Goal: Task Accomplishment & Management: Manage account settings

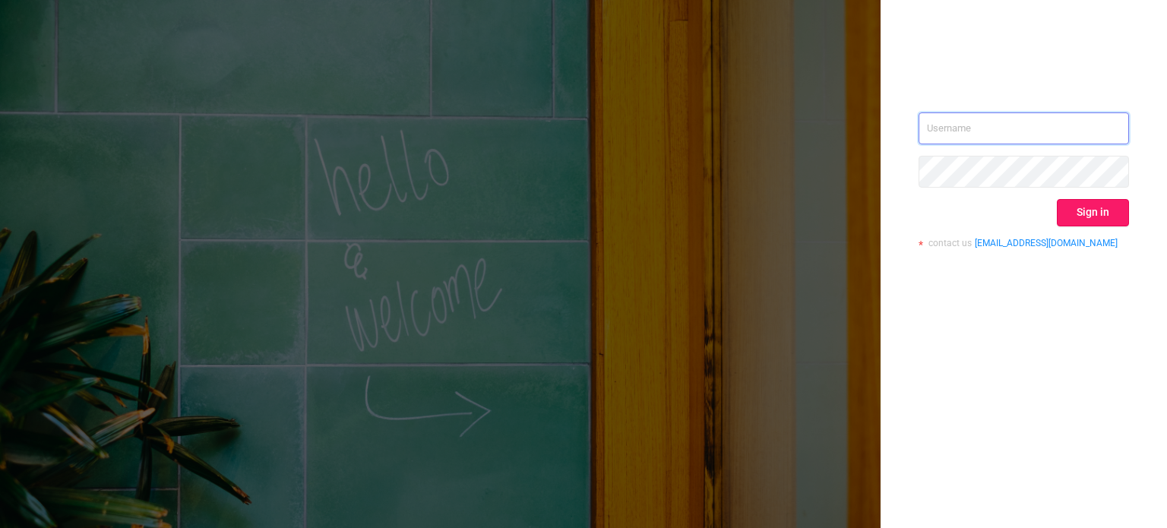
type input "[EMAIL_ADDRESS][DOMAIN_NAME]"
click at [1088, 205] on button "Sign in" at bounding box center [1093, 212] width 72 height 27
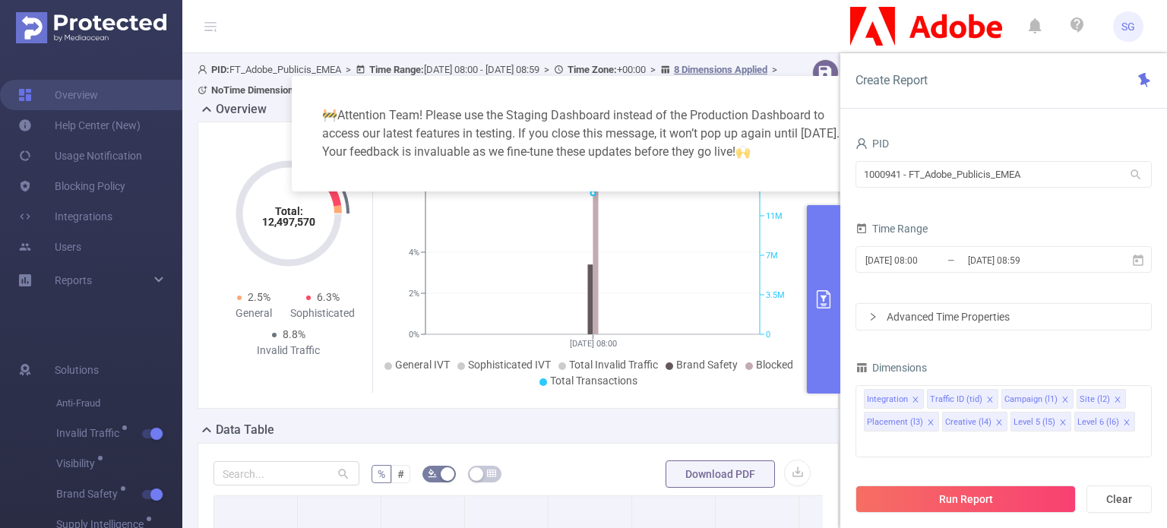
click at [818, 288] on button "primary" at bounding box center [823, 299] width 33 height 188
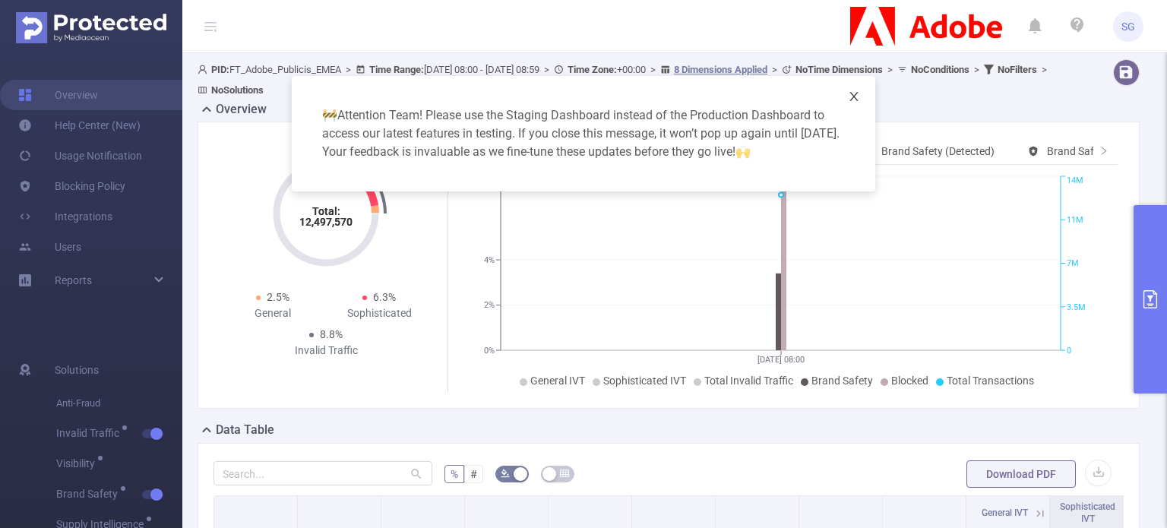
click at [856, 100] on icon "icon: close" at bounding box center [854, 96] width 12 height 12
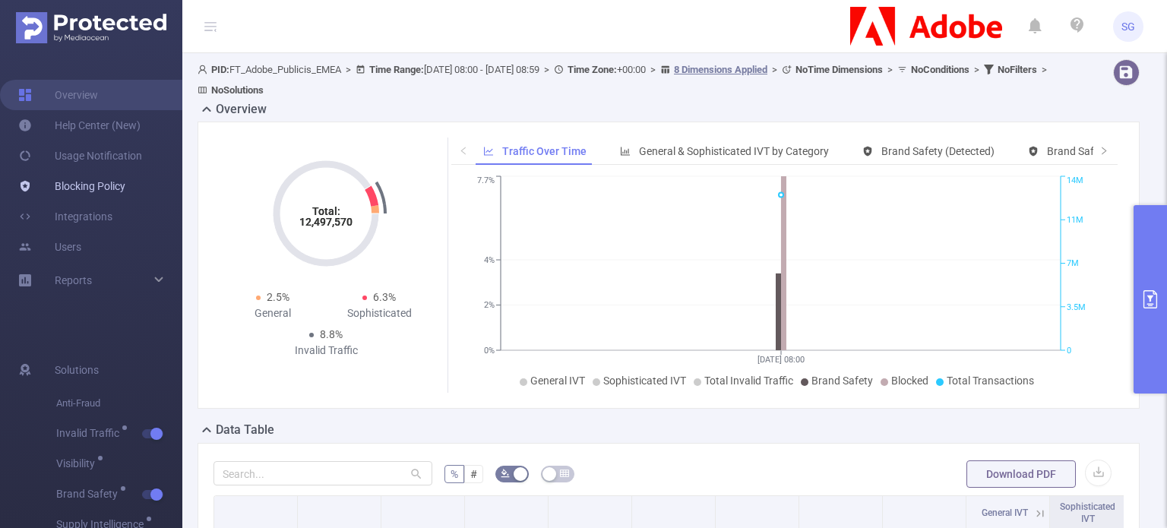
click at [79, 188] on link "Blocking Policy" at bounding box center [71, 186] width 107 height 30
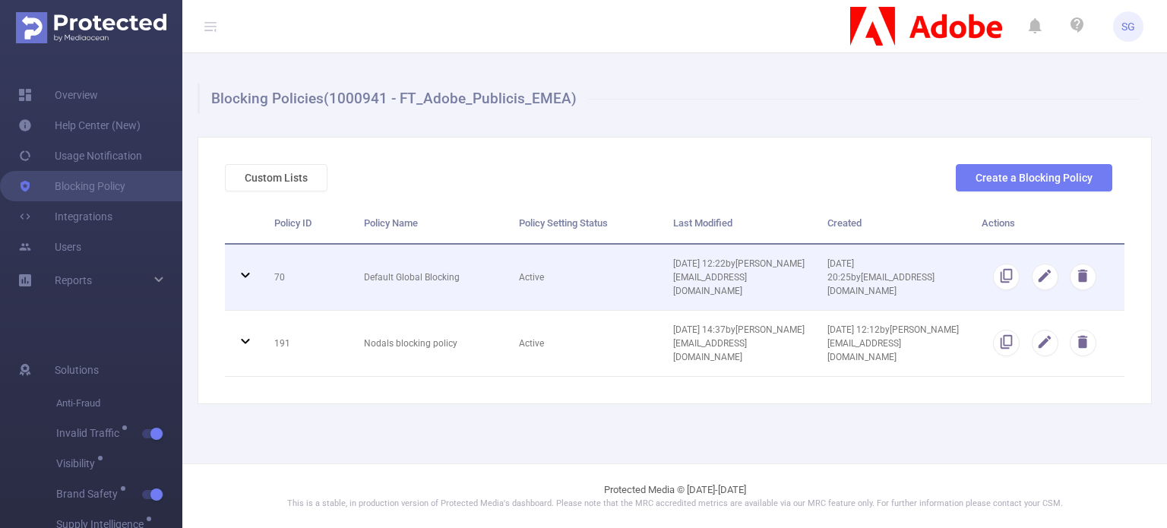
click at [234, 263] on td at bounding box center [244, 278] width 38 height 66
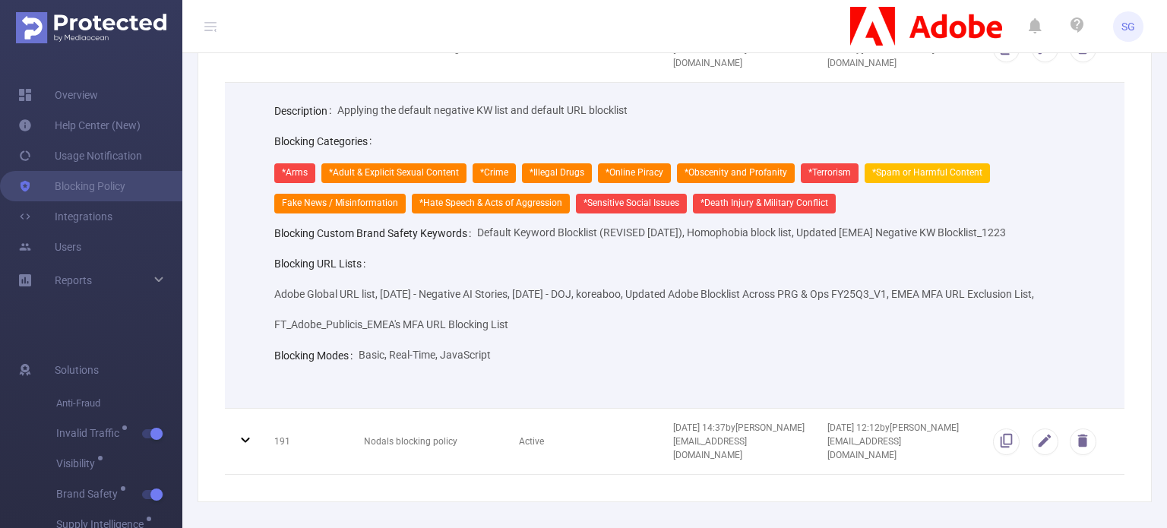
scroll to position [286, 0]
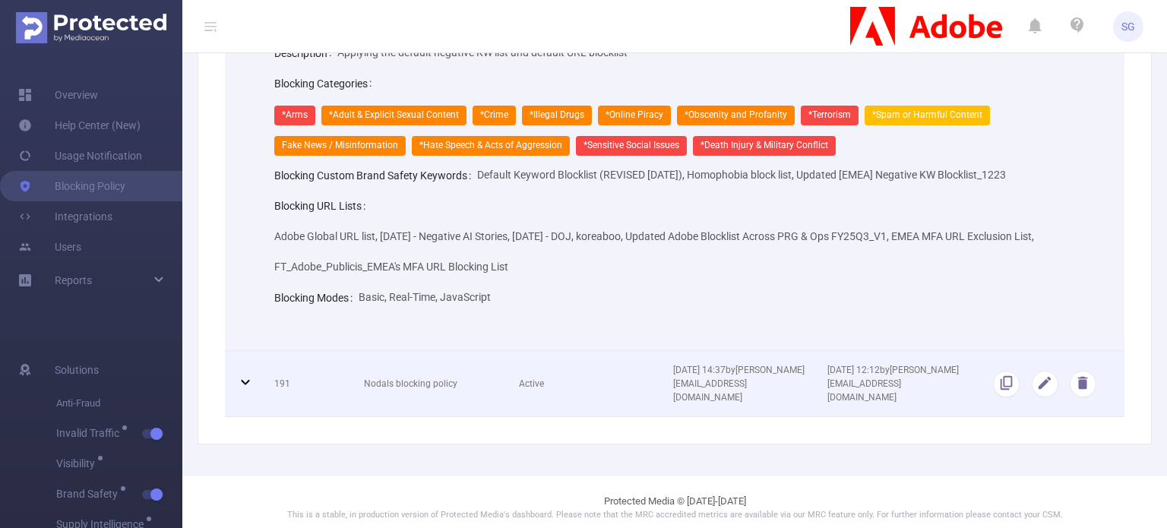
click at [236, 375] on icon at bounding box center [245, 382] width 18 height 18
click at [237, 375] on icon at bounding box center [245, 382] width 18 height 18
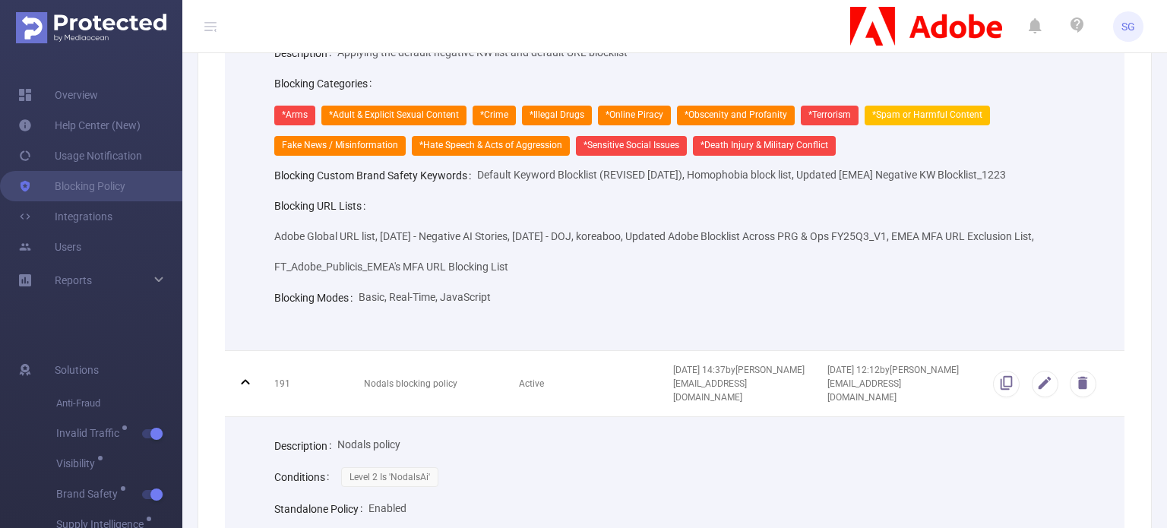
scroll to position [438, 0]
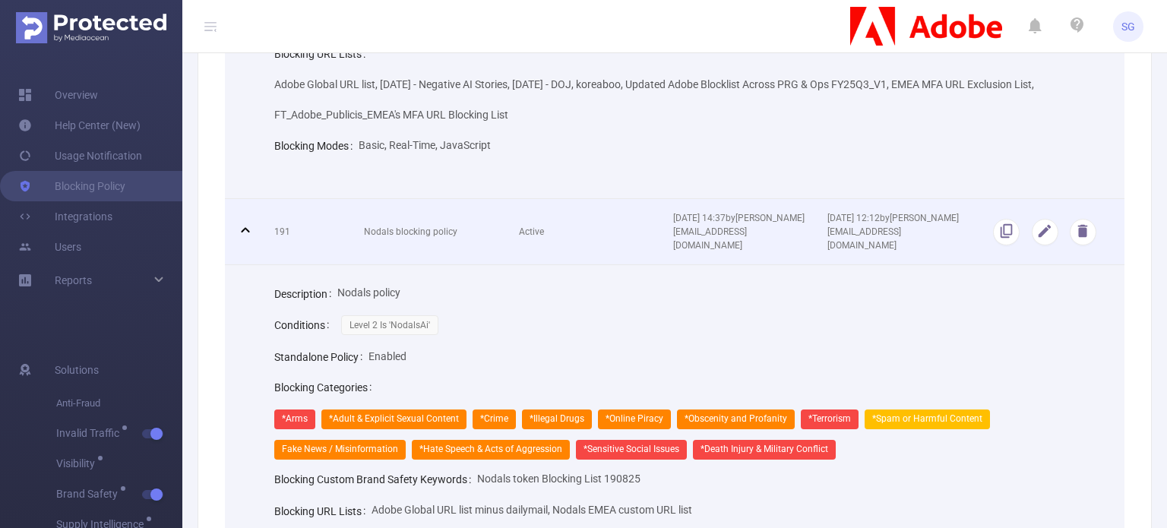
click at [242, 221] on icon at bounding box center [245, 230] width 18 height 18
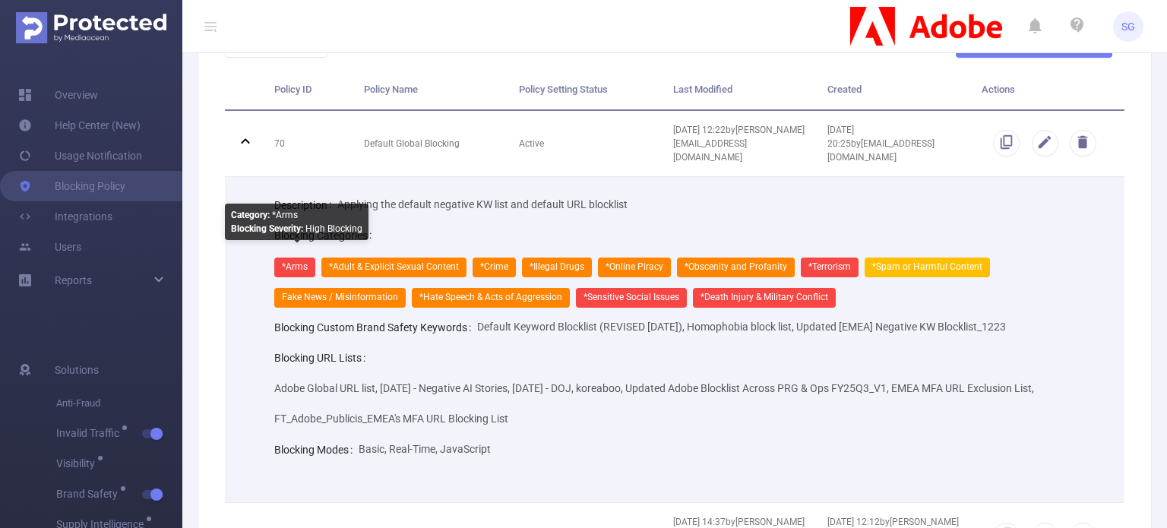
scroll to position [0, 0]
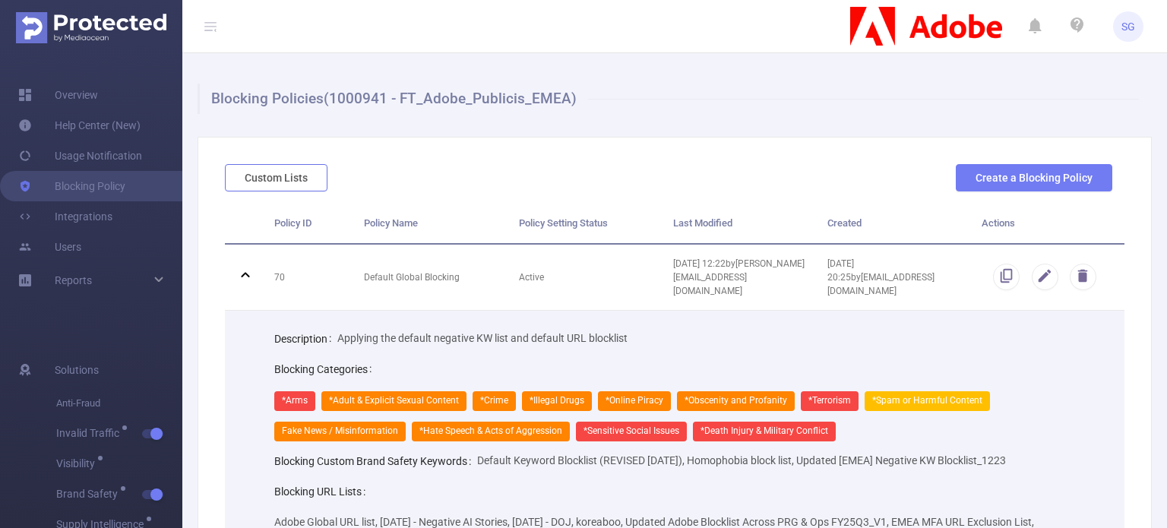
click at [299, 188] on button "Custom Lists" at bounding box center [276, 177] width 103 height 27
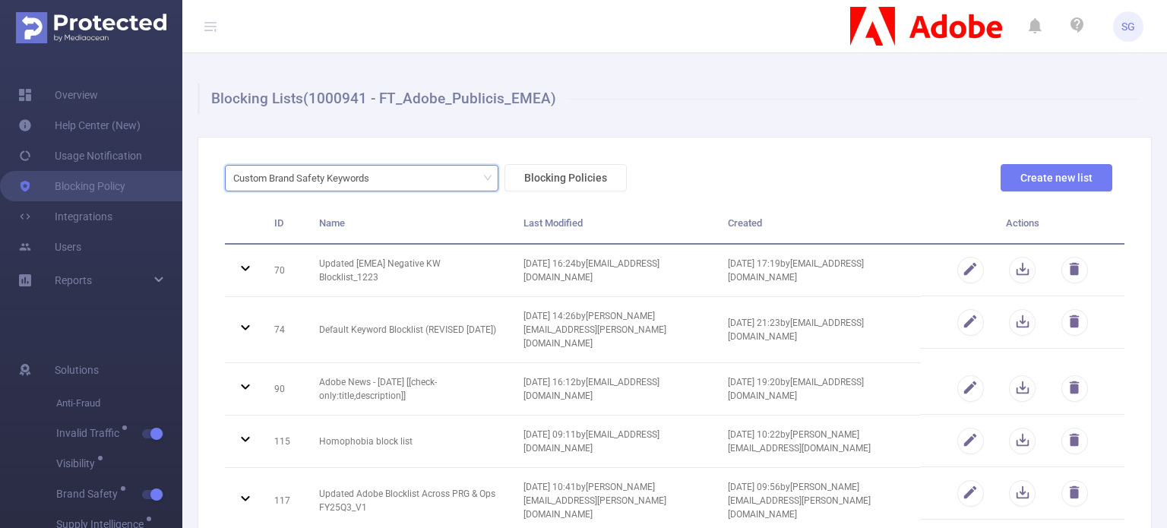
click at [334, 183] on div "Custom Brand Safety Keywords" at bounding box center [306, 178] width 147 height 25
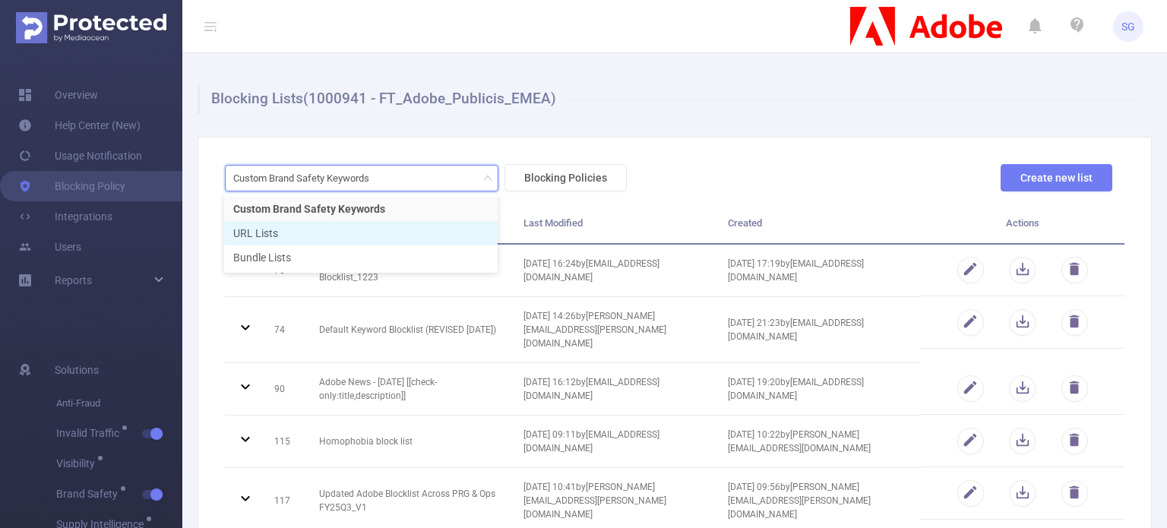
click at [336, 243] on li "URL Lists" at bounding box center [361, 233] width 274 height 24
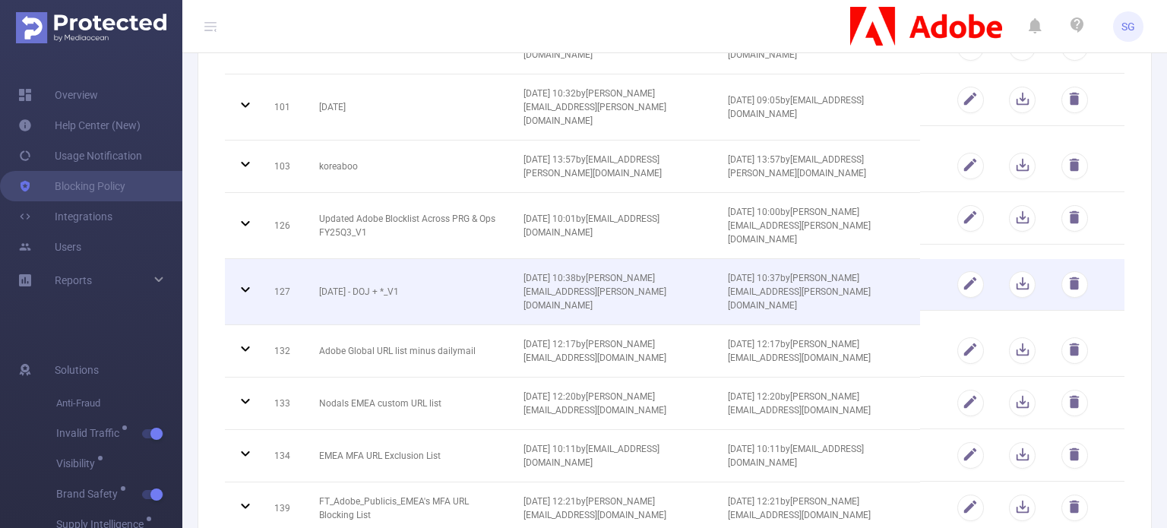
scroll to position [304, 0]
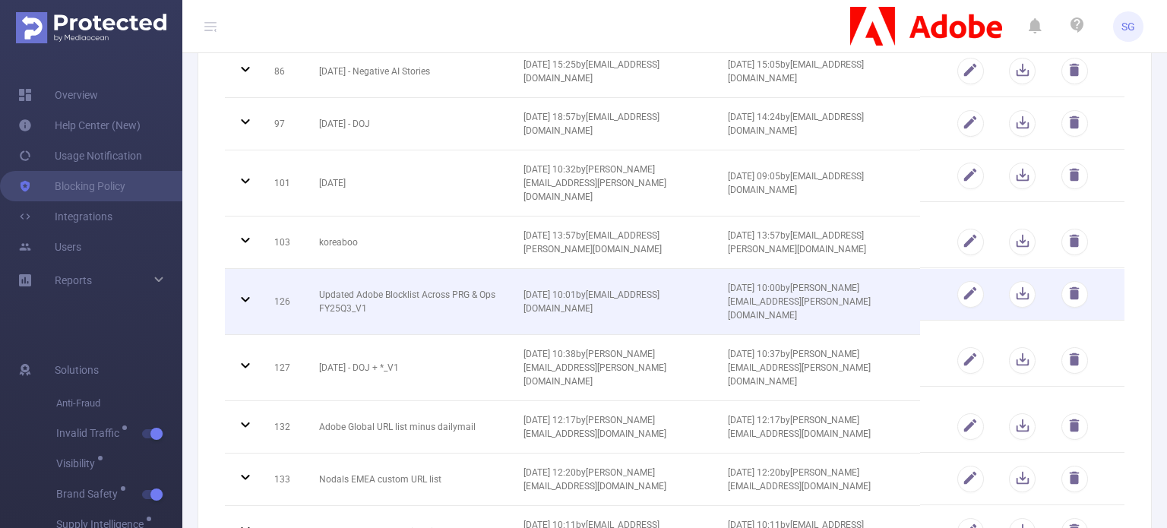
click at [244, 290] on icon at bounding box center [245, 299] width 18 height 18
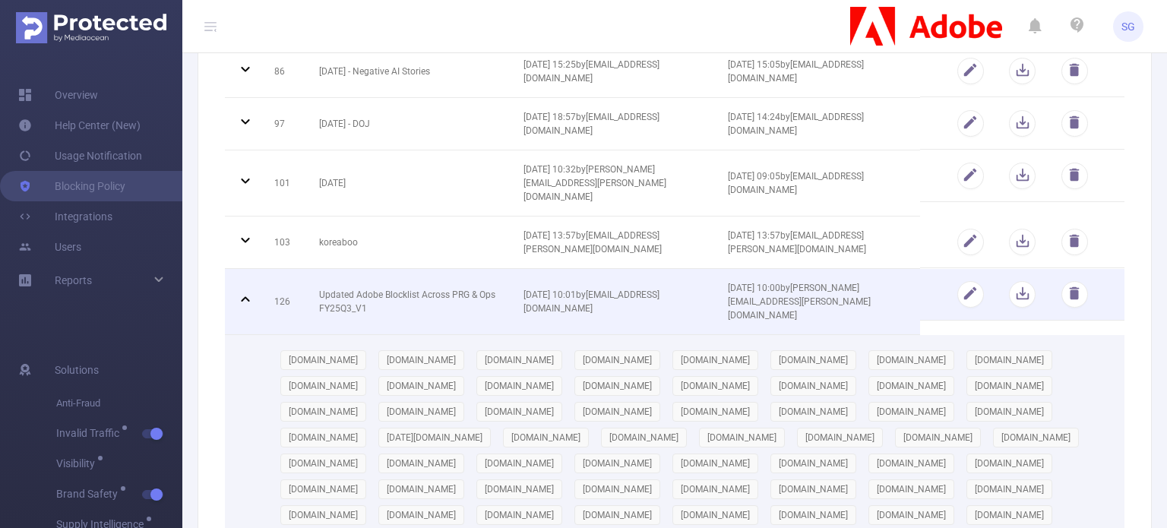
click at [244, 290] on icon at bounding box center [245, 299] width 18 height 18
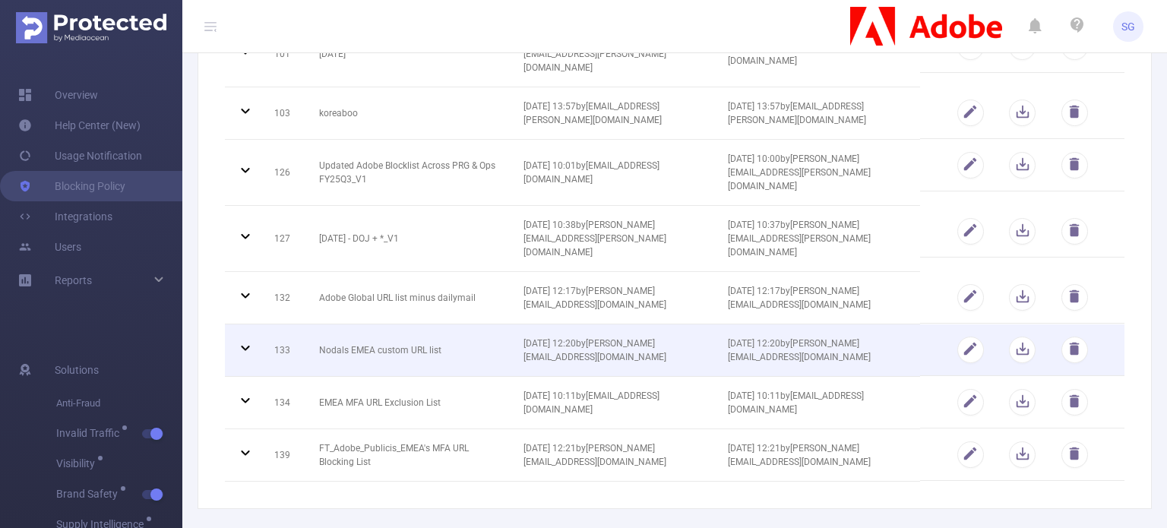
scroll to position [456, 0]
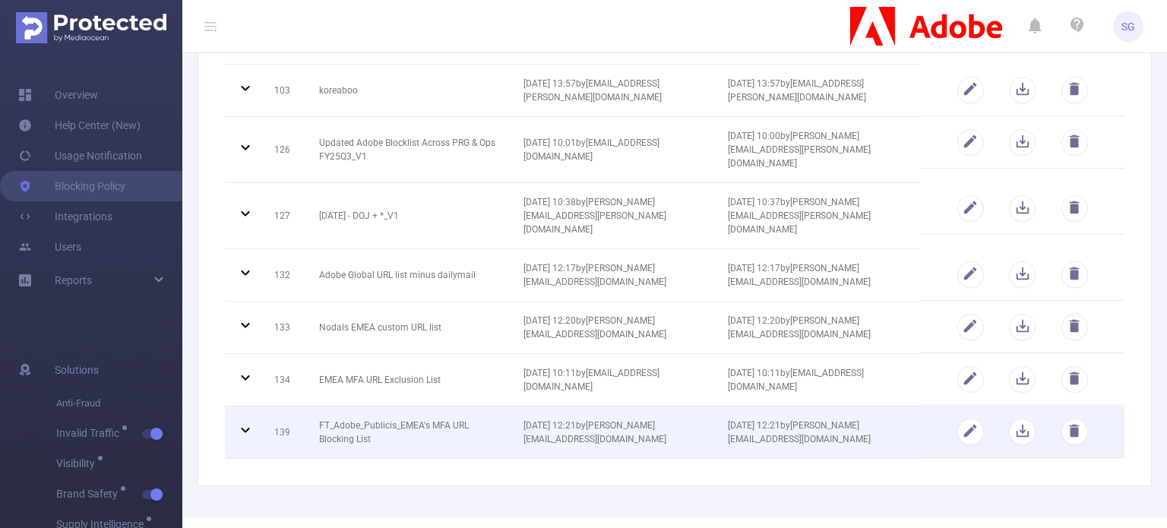
click at [244, 421] on icon at bounding box center [245, 430] width 18 height 18
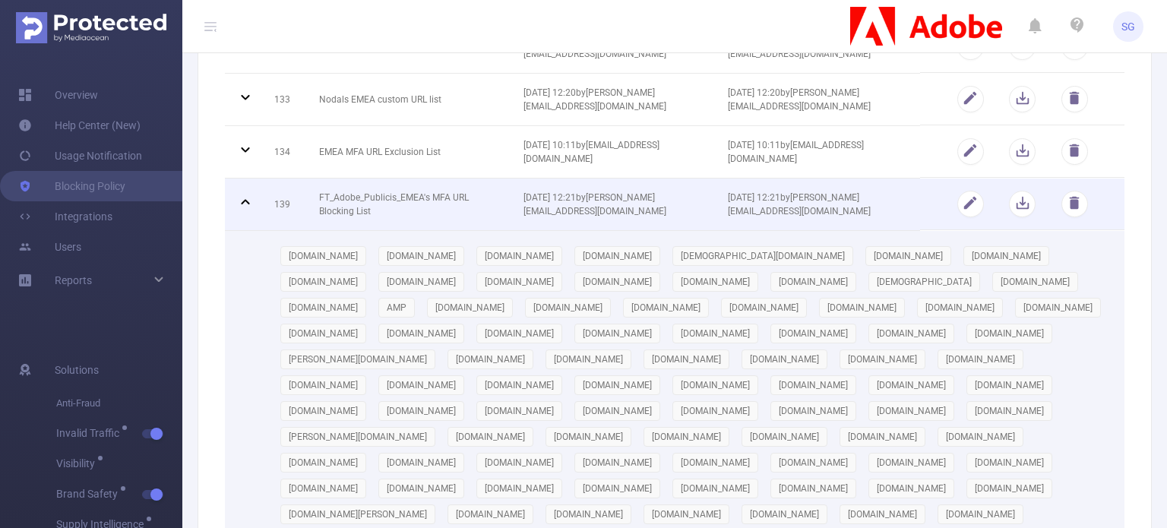
scroll to position [836, 0]
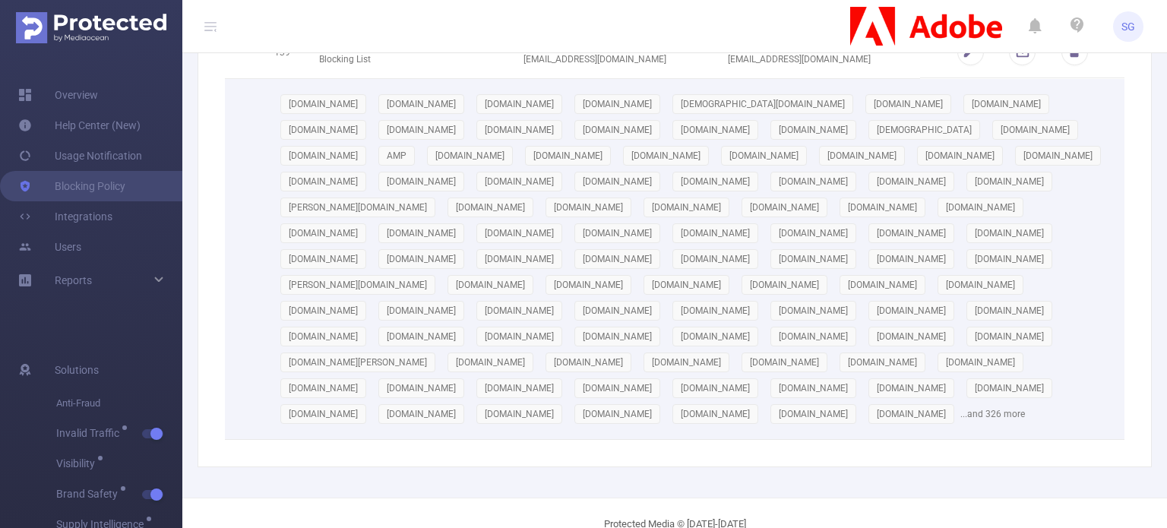
click at [1070, 396] on div "[DOMAIN_NAME] [DOMAIN_NAME] [DOMAIN_NAME] [DOMAIN_NAME] [DEMOGRAPHIC_DATA][DOMA…" at bounding box center [693, 259] width 839 height 336
click at [1057, 392] on div "[DOMAIN_NAME] [DOMAIN_NAME] [DOMAIN_NAME] [DOMAIN_NAME] [DEMOGRAPHIC_DATA][DOMA…" at bounding box center [693, 259] width 839 height 336
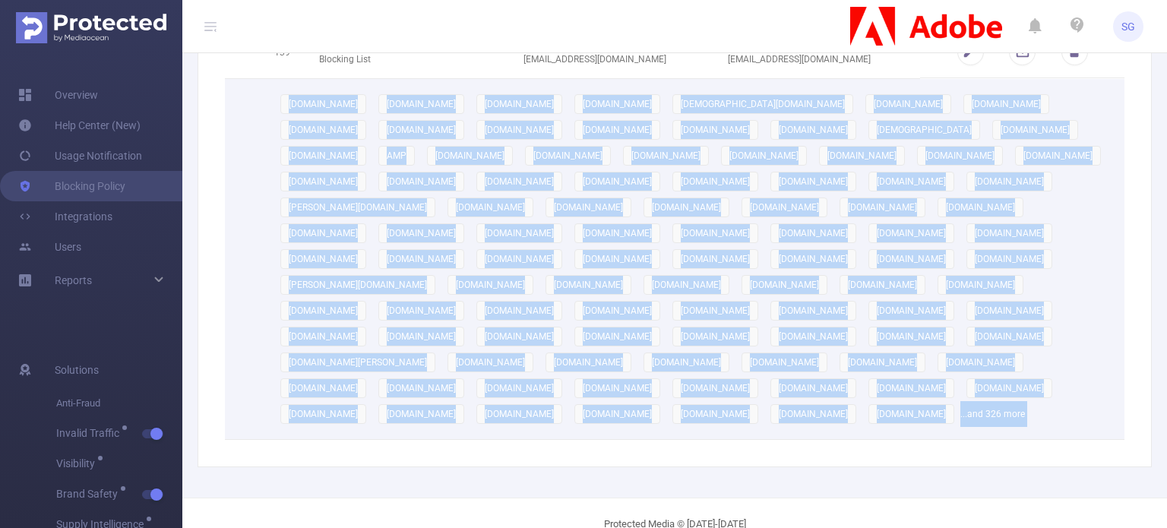
click at [1057, 392] on div "[DOMAIN_NAME] [DOMAIN_NAME] [DOMAIN_NAME] [DOMAIN_NAME] [DEMOGRAPHIC_DATA][DOMA…" at bounding box center [693, 259] width 839 height 336
click at [1076, 378] on div "[DOMAIN_NAME] [DOMAIN_NAME] [DOMAIN_NAME] [DOMAIN_NAME] [DEMOGRAPHIC_DATA][DOMA…" at bounding box center [693, 259] width 839 height 336
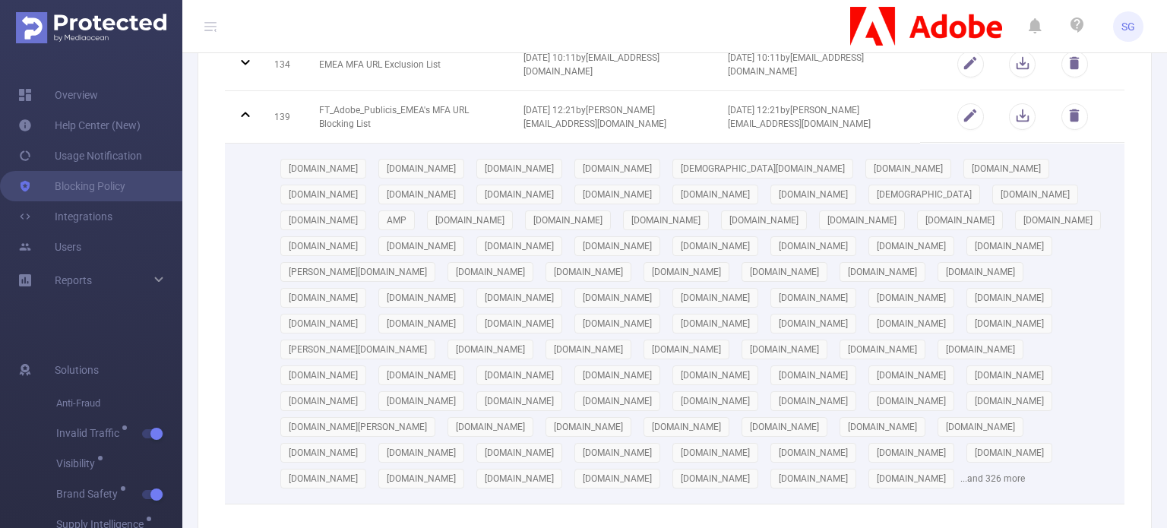
scroll to position [608, 0]
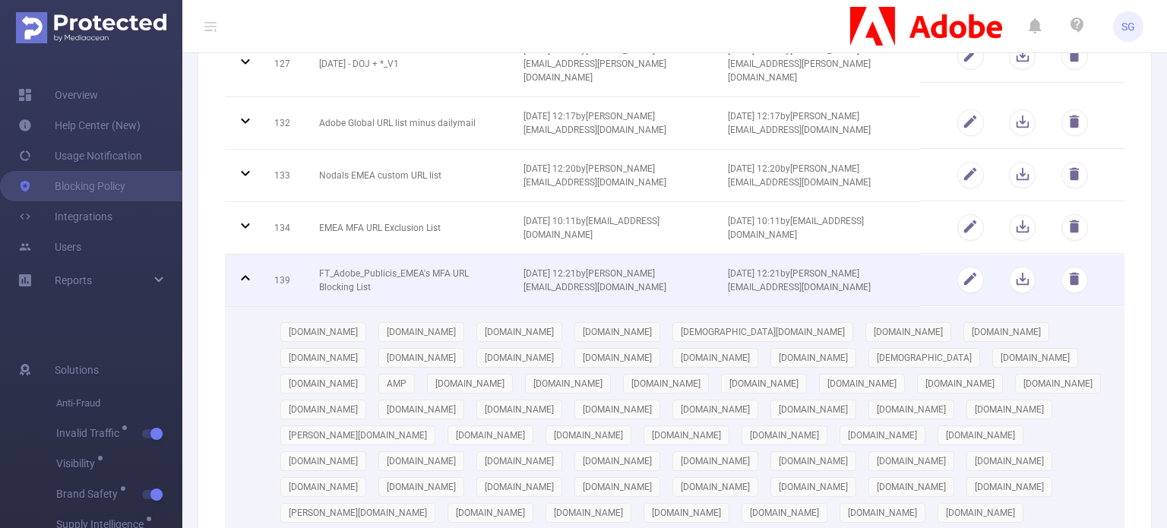
click at [248, 275] on icon at bounding box center [245, 277] width 8 height 5
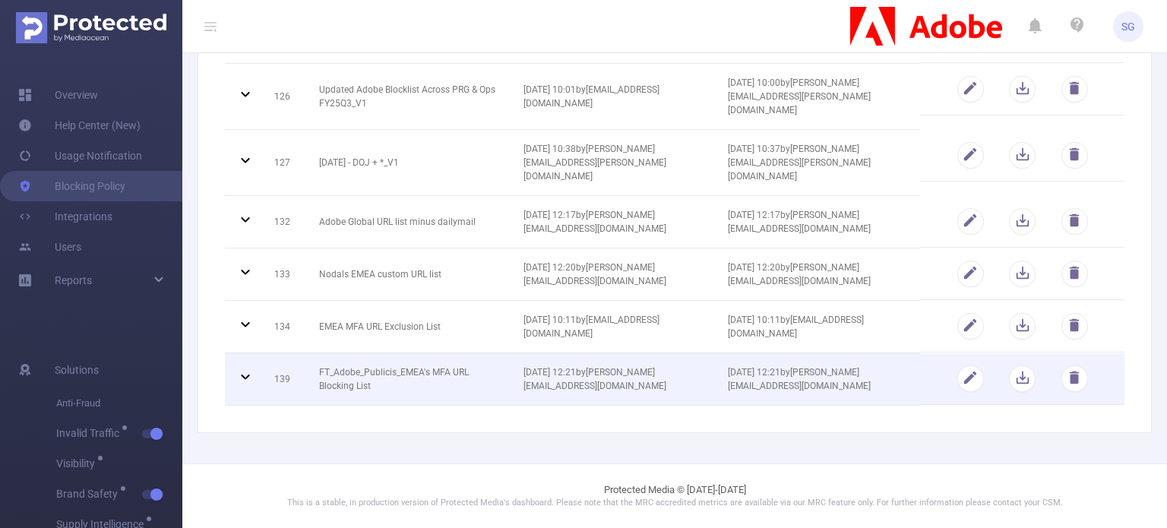
scroll to position [461, 0]
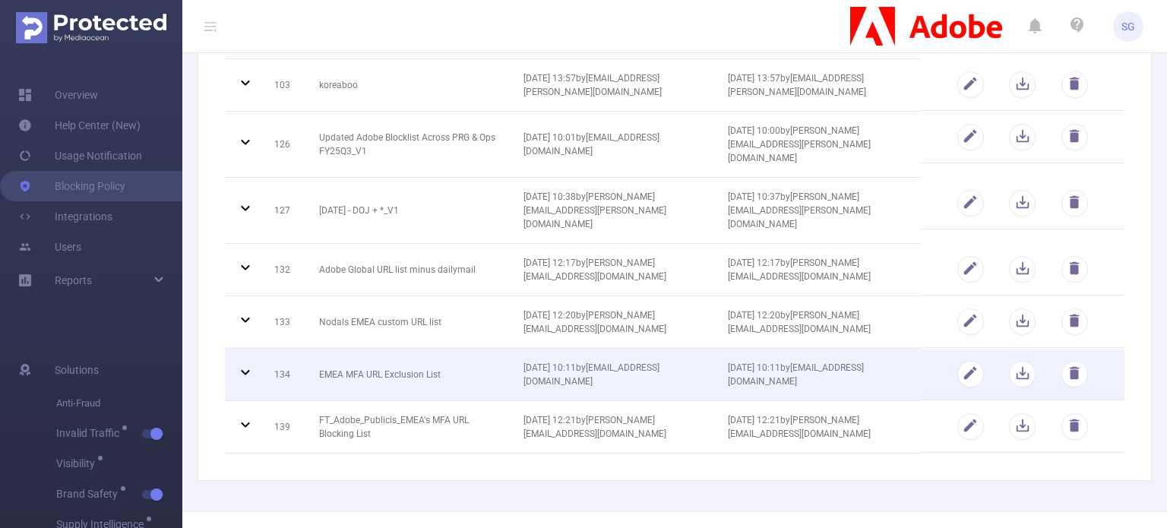
click at [245, 363] on icon at bounding box center [245, 372] width 18 height 18
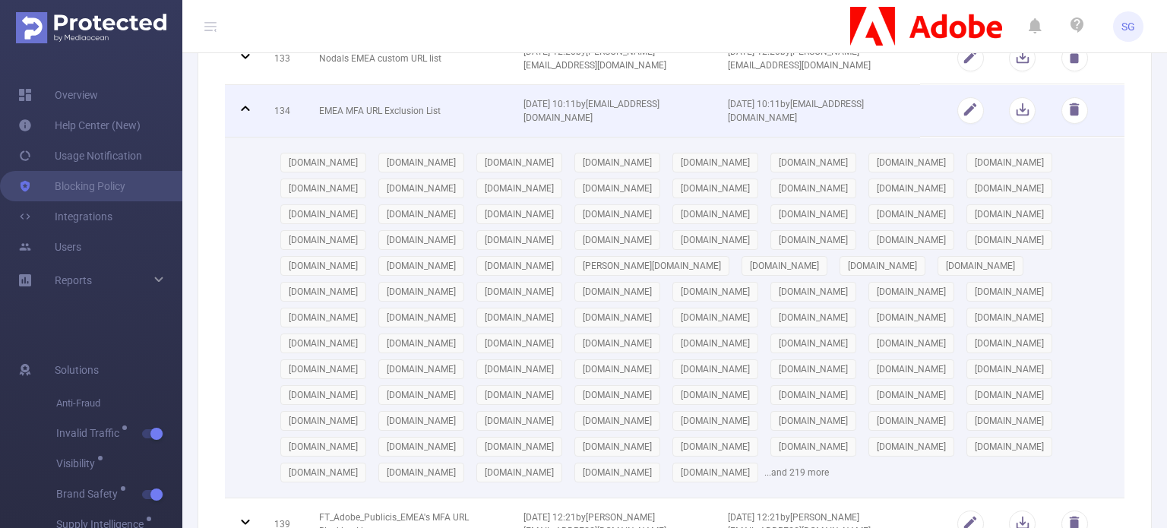
scroll to position [836, 0]
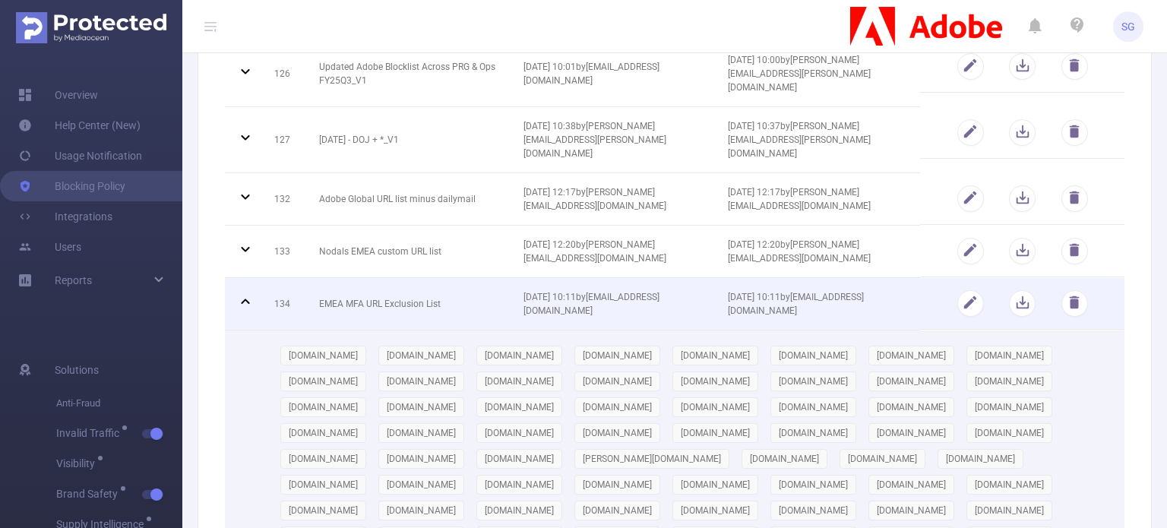
click at [246, 293] on icon at bounding box center [245, 302] width 18 height 18
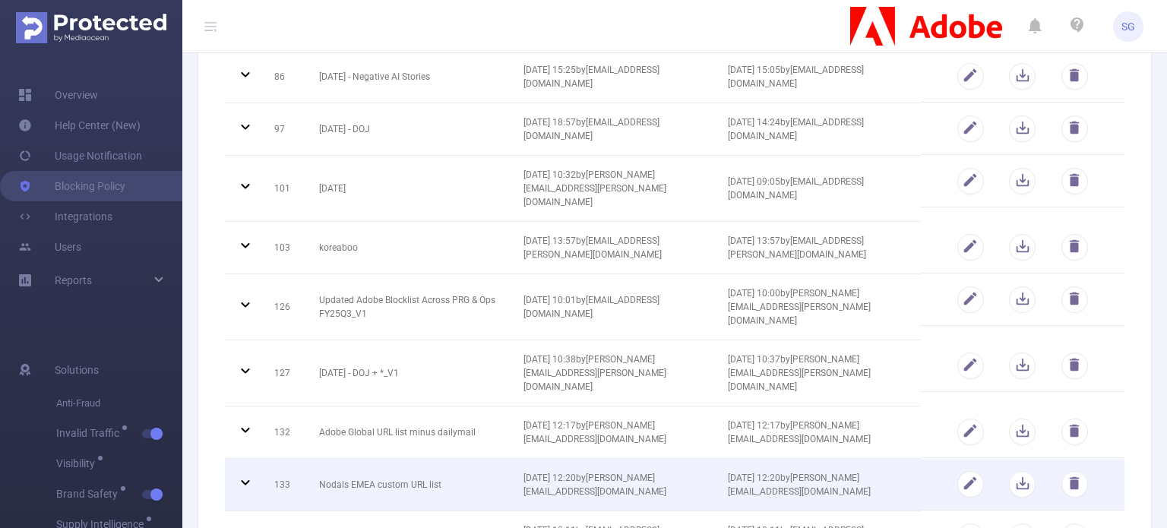
scroll to position [233, 0]
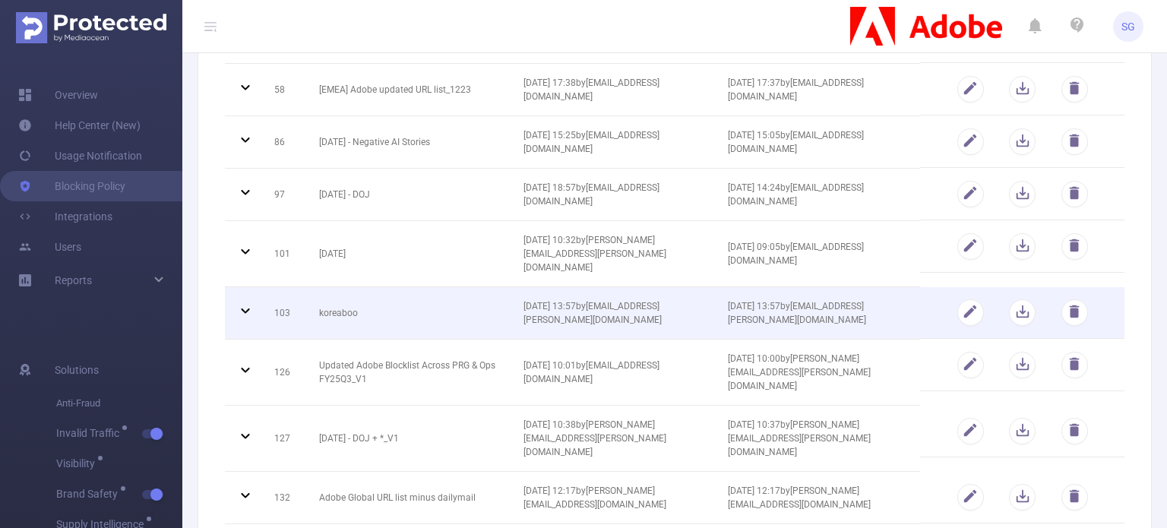
click at [244, 308] on icon at bounding box center [245, 310] width 8 height 5
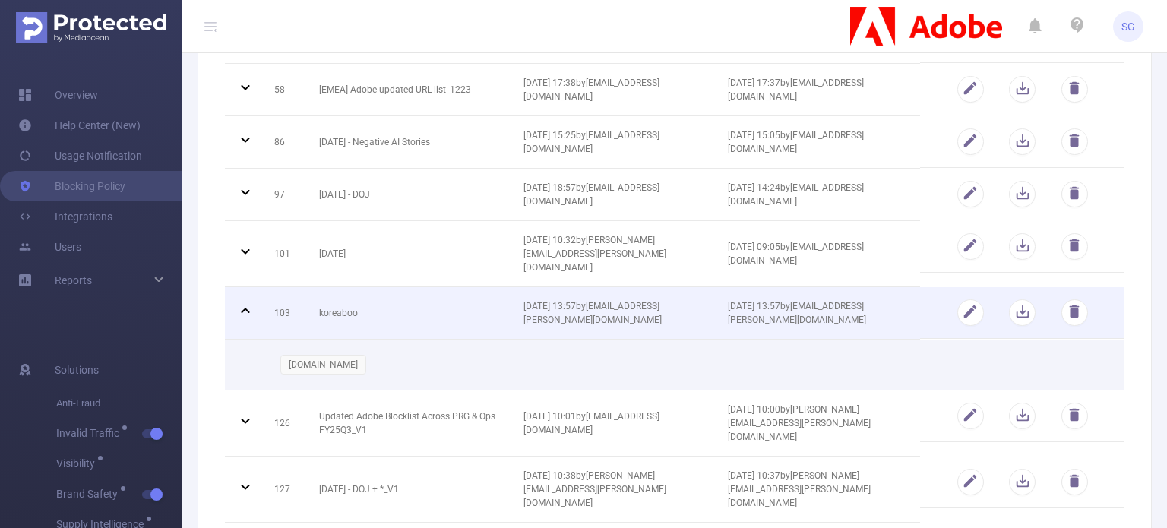
click at [244, 302] on icon at bounding box center [245, 311] width 18 height 18
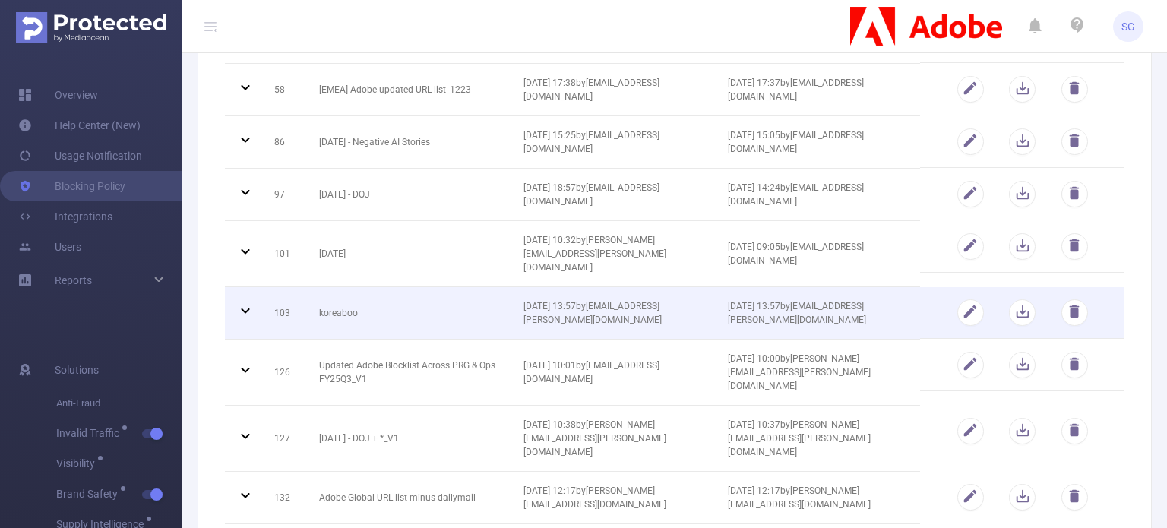
click at [244, 308] on icon at bounding box center [245, 310] width 8 height 5
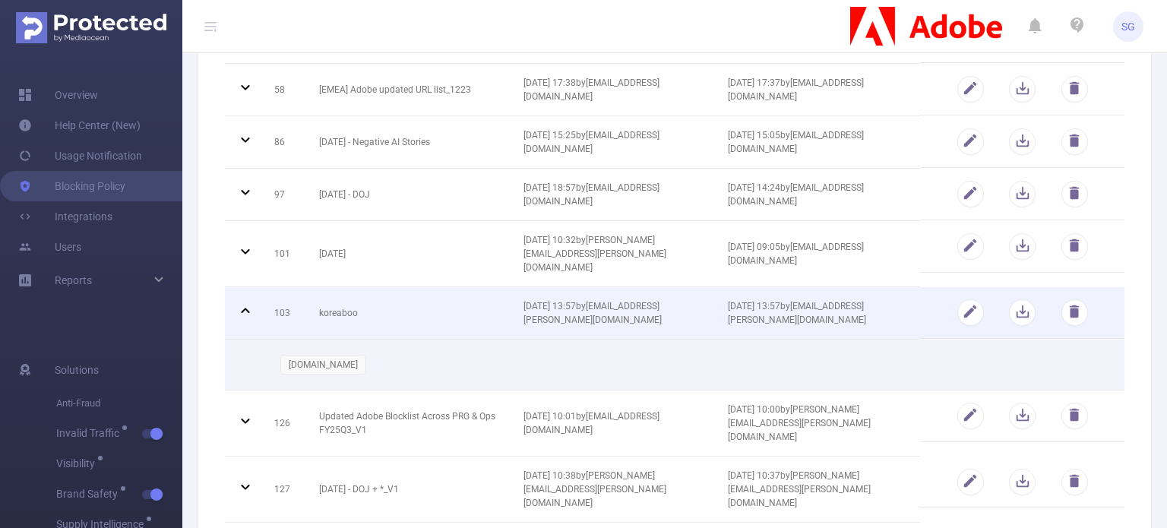
click at [244, 302] on icon at bounding box center [245, 311] width 18 height 18
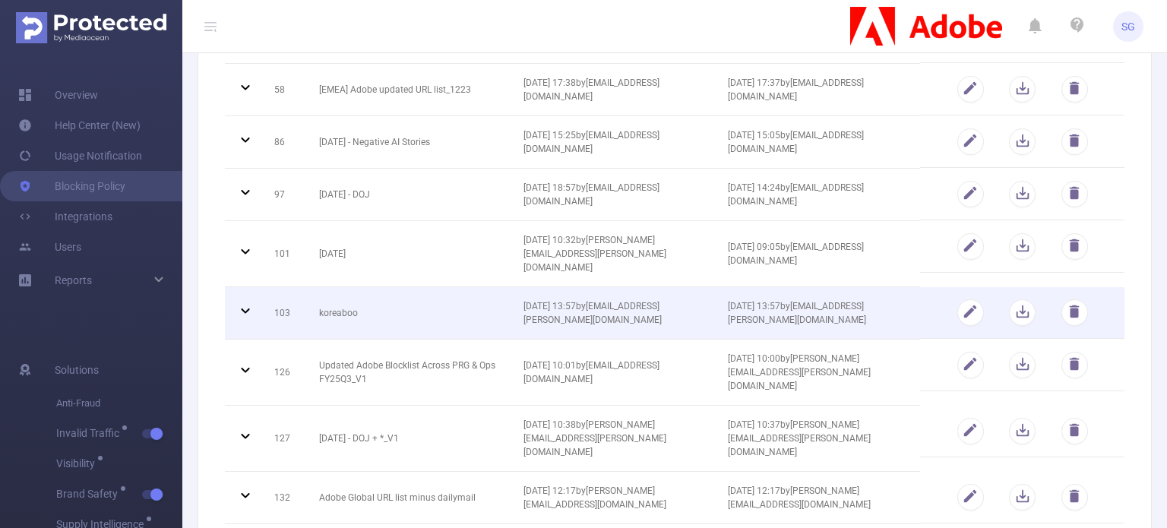
click at [244, 308] on icon at bounding box center [245, 310] width 8 height 5
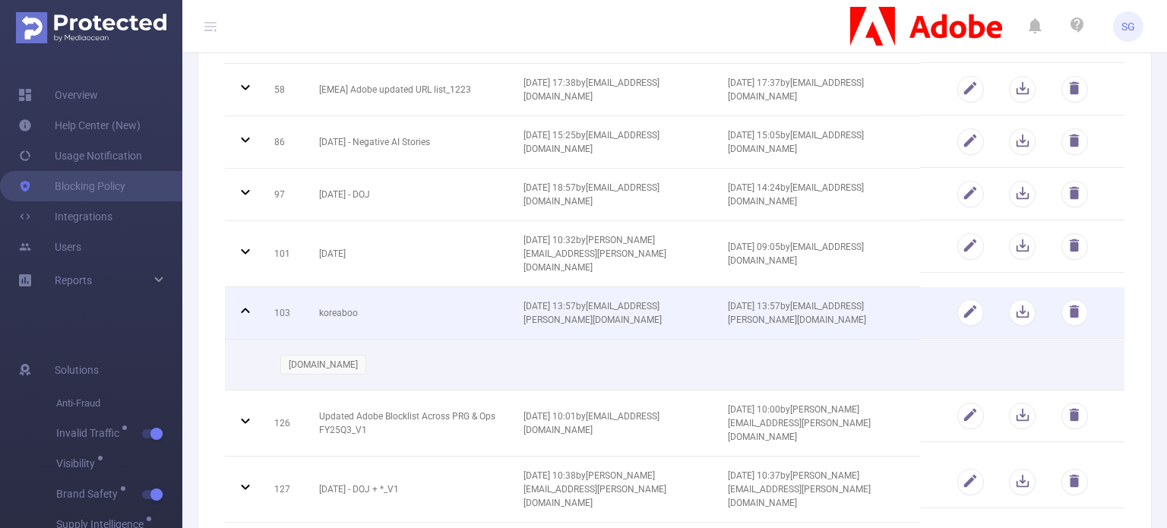
click at [244, 302] on icon at bounding box center [245, 311] width 18 height 18
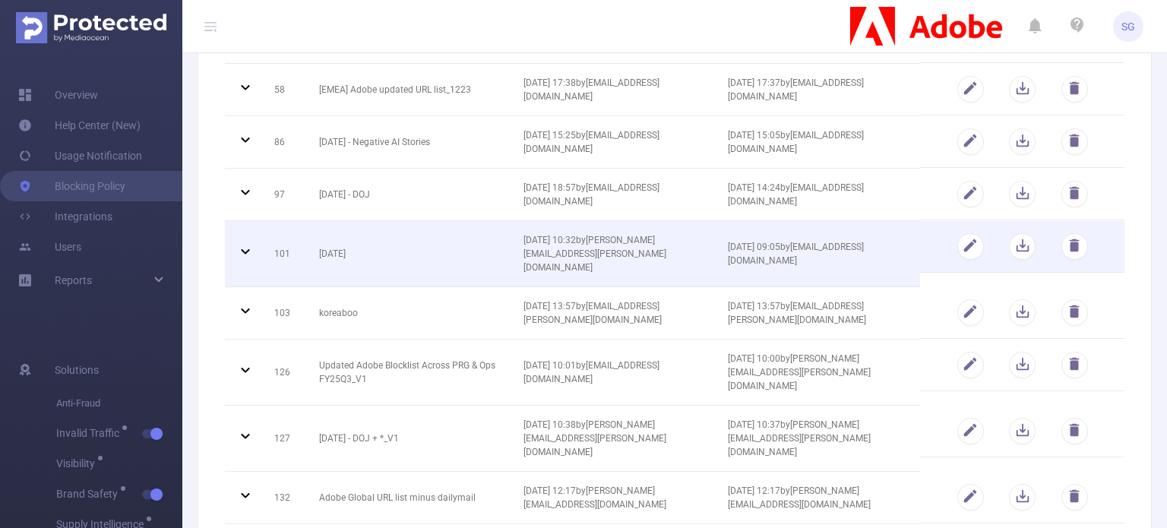
click at [246, 242] on icon at bounding box center [245, 251] width 18 height 18
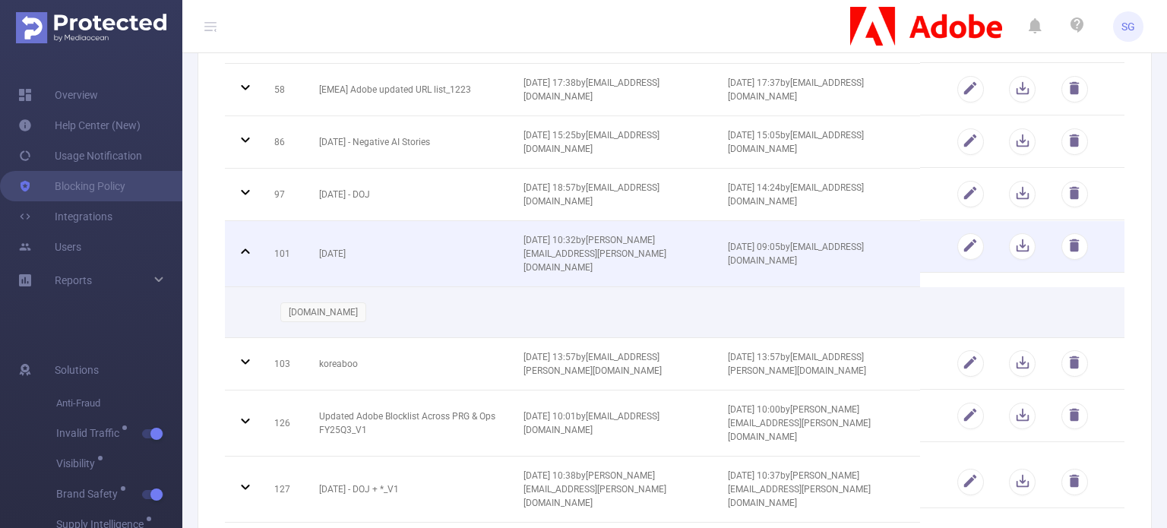
click at [246, 248] on icon at bounding box center [245, 250] width 8 height 5
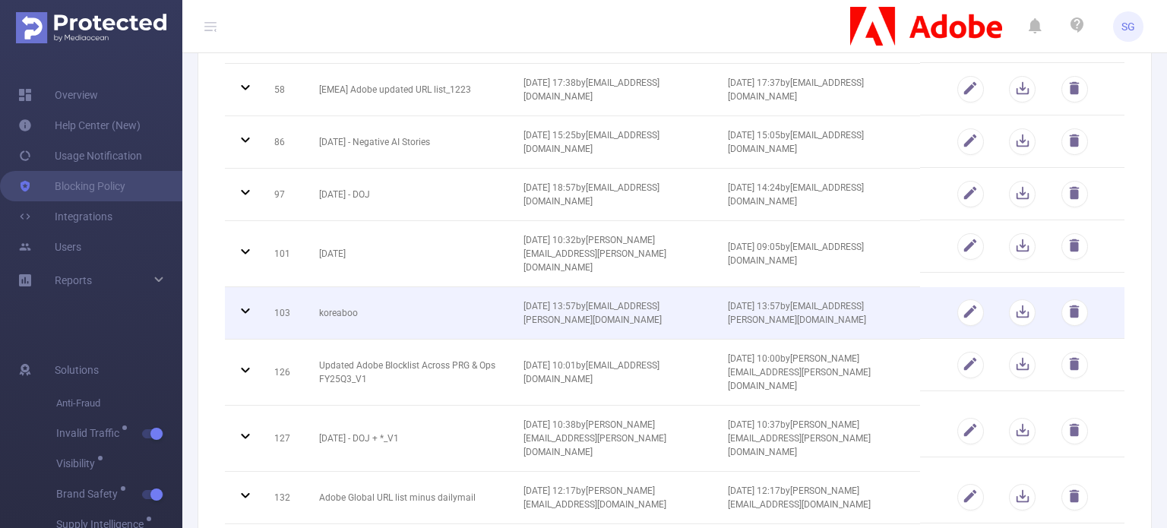
click at [248, 302] on icon at bounding box center [245, 311] width 18 height 18
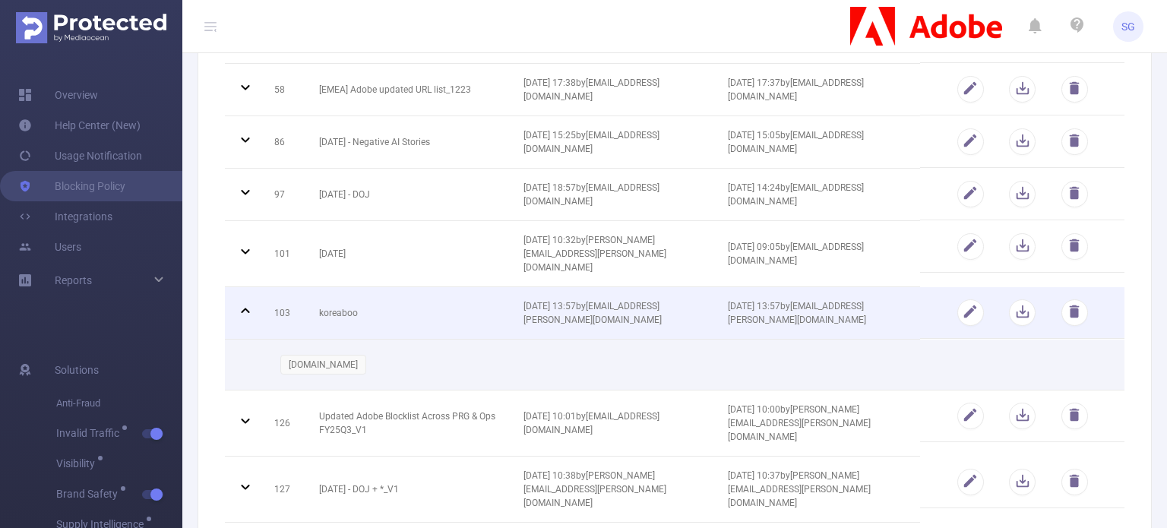
click at [248, 308] on icon at bounding box center [245, 310] width 8 height 5
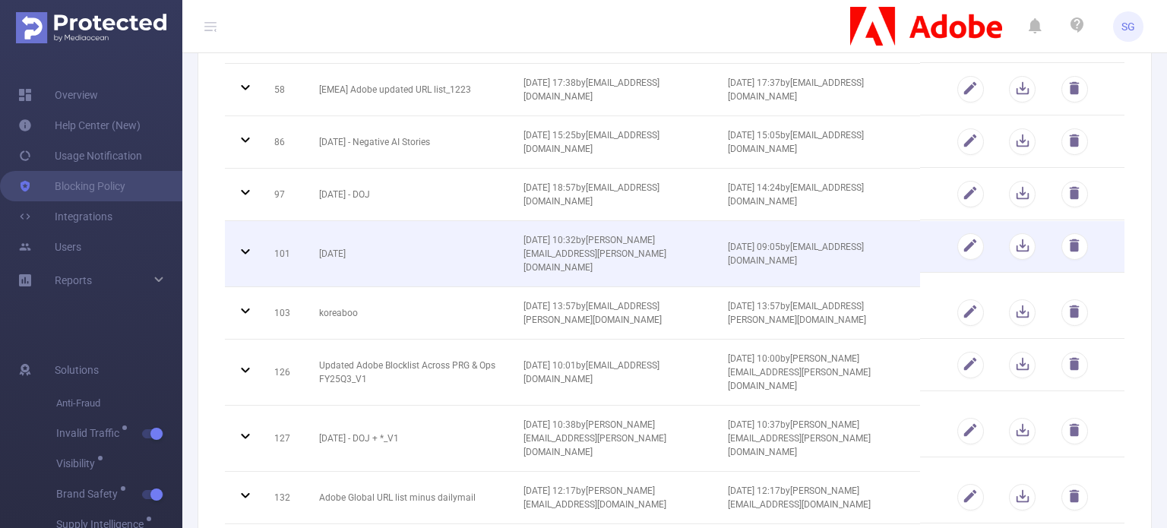
click at [248, 249] on icon at bounding box center [245, 251] width 18 height 18
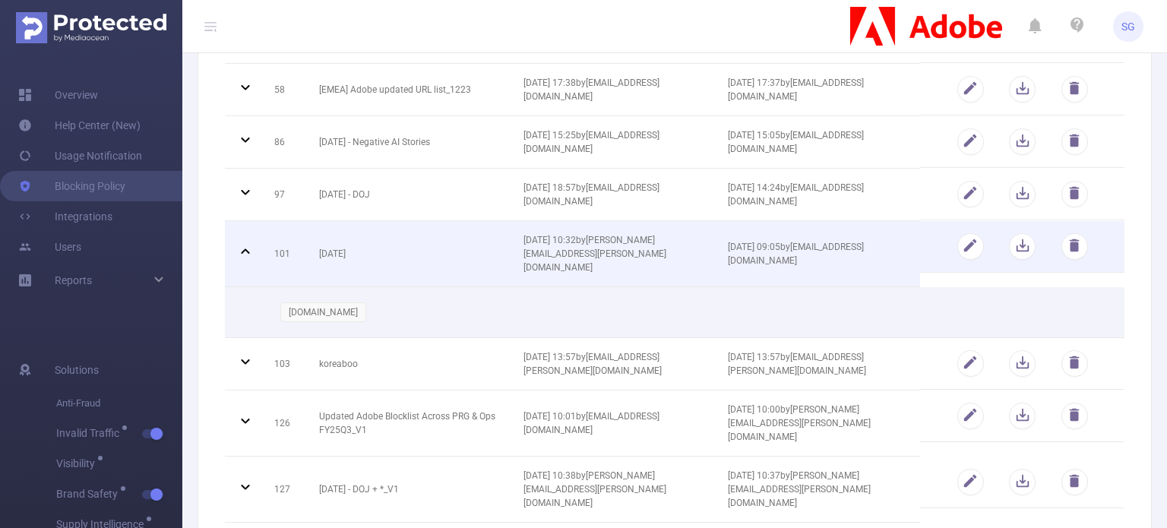
click at [248, 242] on icon at bounding box center [245, 251] width 18 height 18
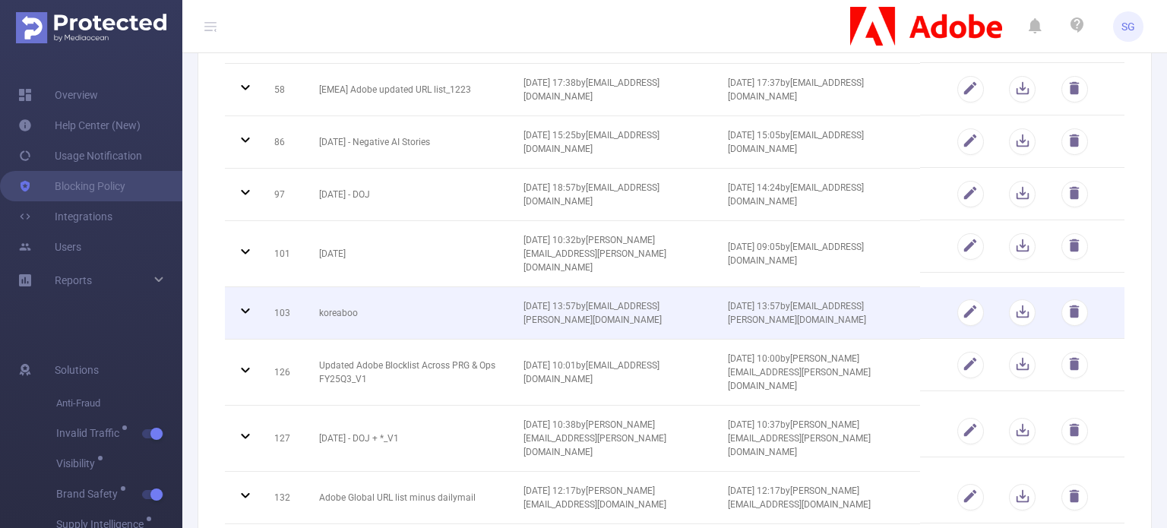
click at [246, 302] on icon at bounding box center [245, 311] width 18 height 18
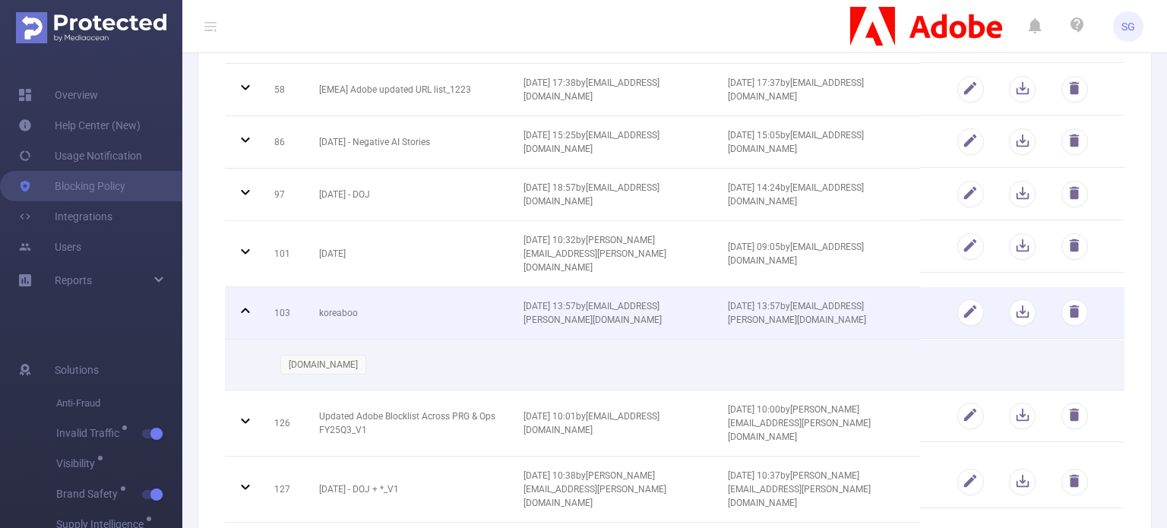
click at [246, 302] on icon at bounding box center [245, 311] width 18 height 18
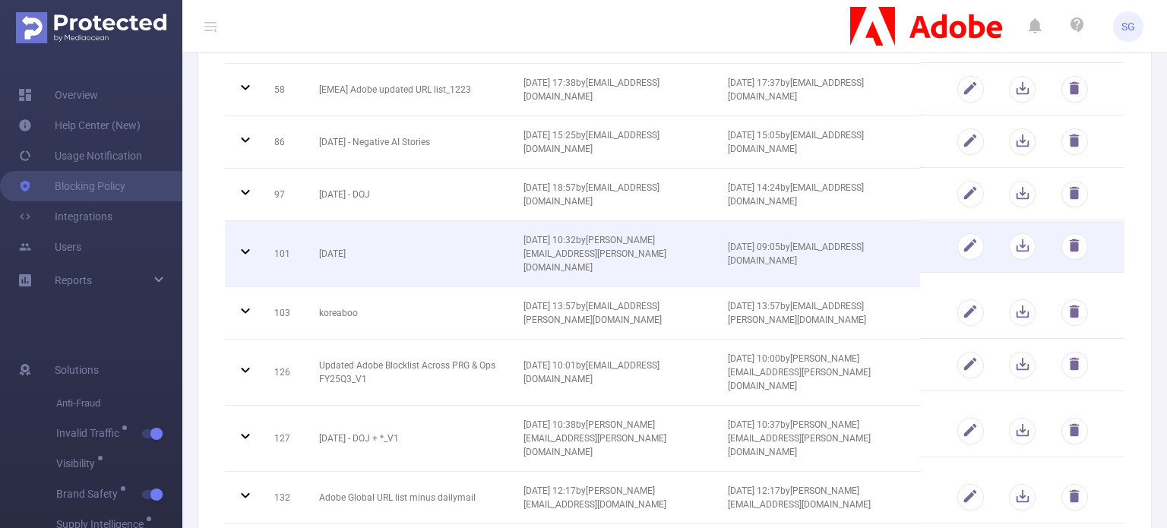
click at [244, 248] on icon at bounding box center [245, 251] width 18 height 18
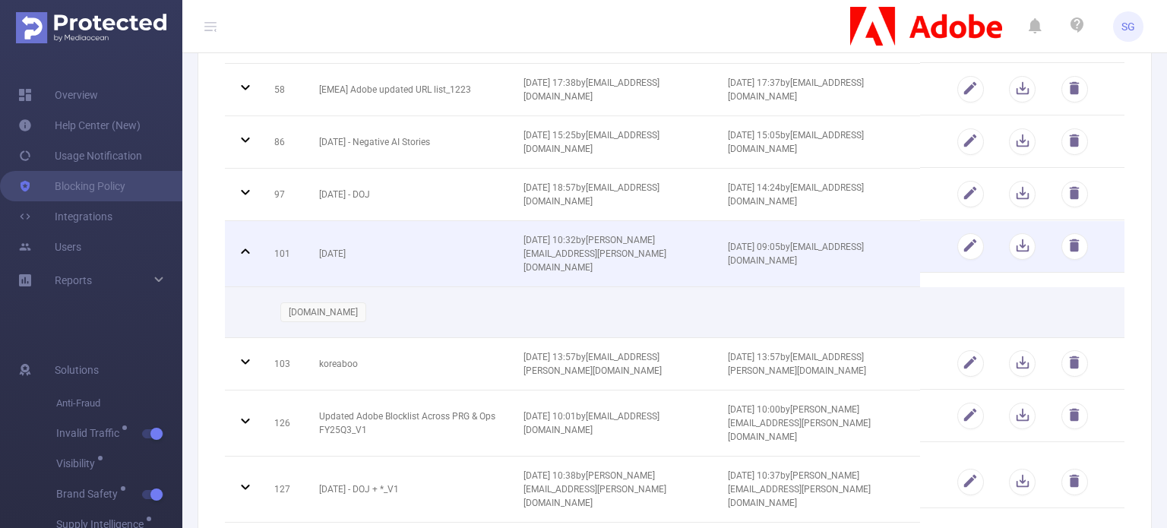
click at [244, 248] on icon at bounding box center [245, 250] width 8 height 5
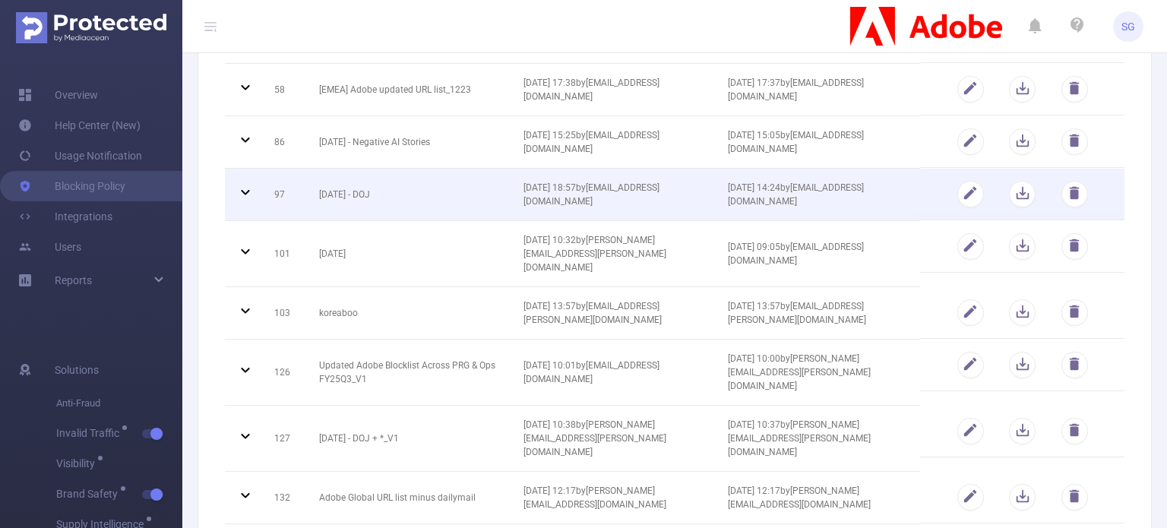
click at [246, 195] on icon at bounding box center [245, 192] width 18 height 18
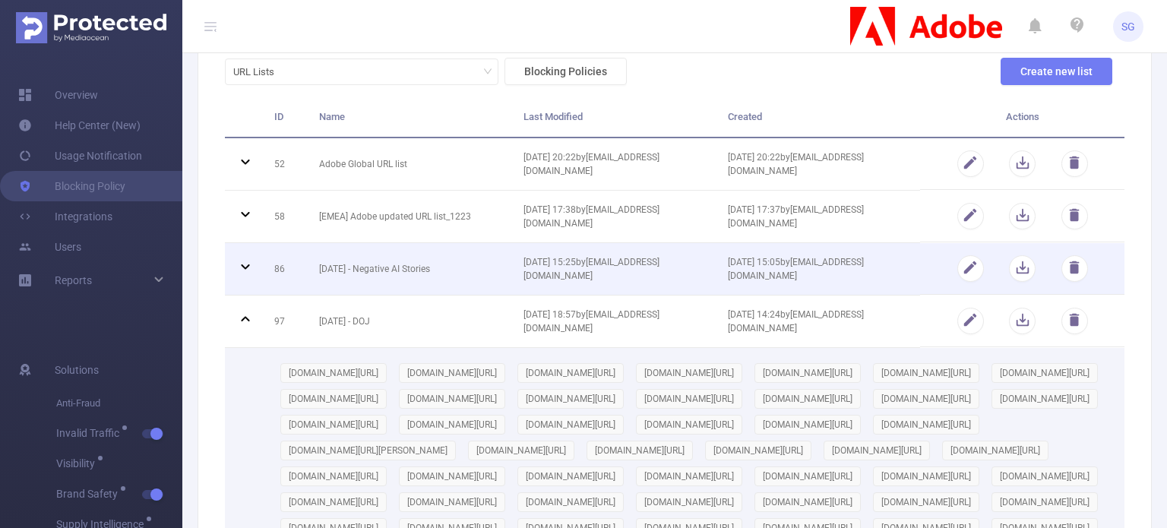
scroll to position [81, 0]
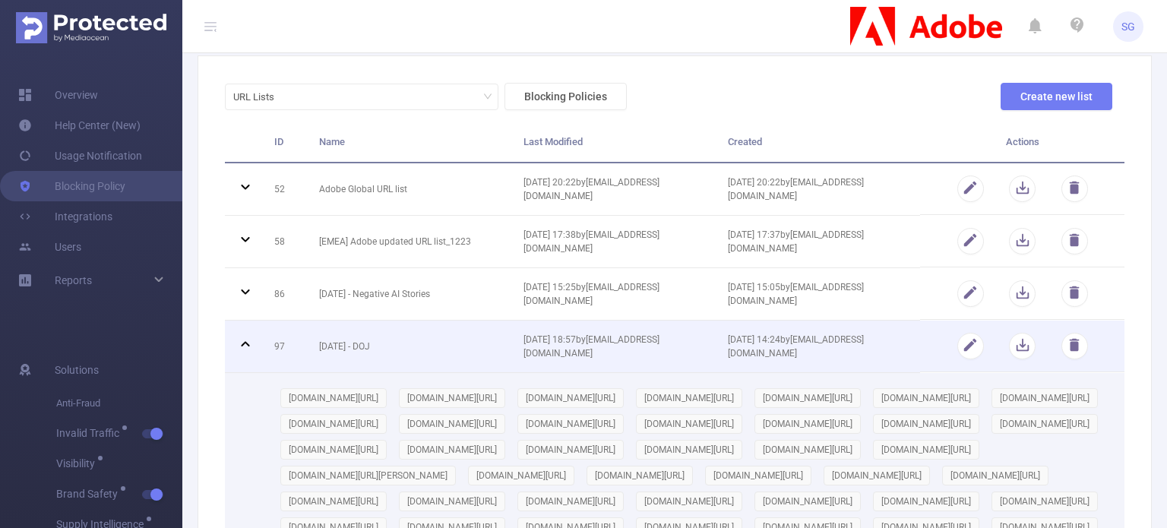
click at [249, 336] on icon at bounding box center [245, 344] width 18 height 18
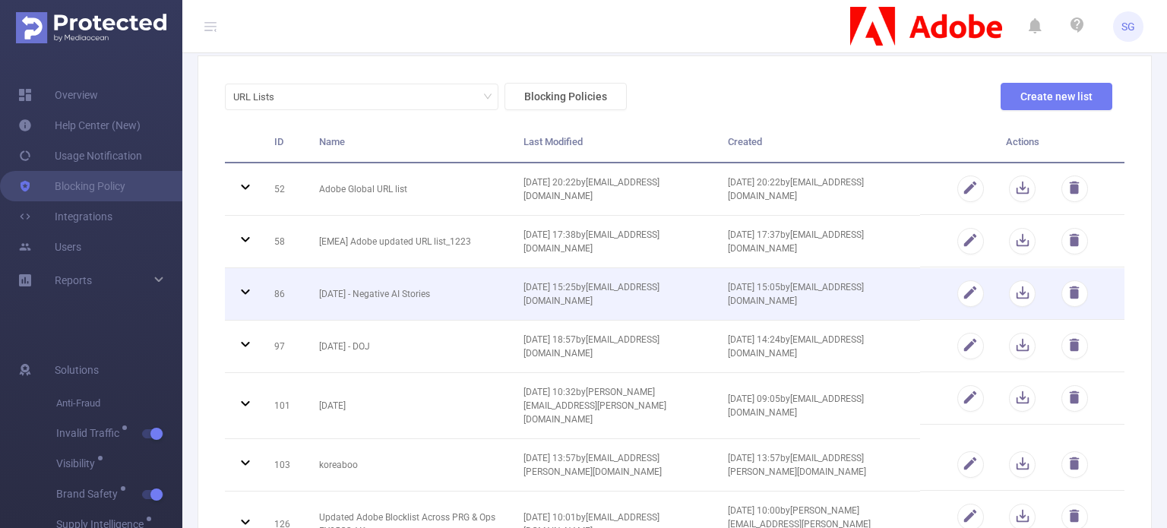
click at [242, 283] on icon at bounding box center [245, 292] width 18 height 18
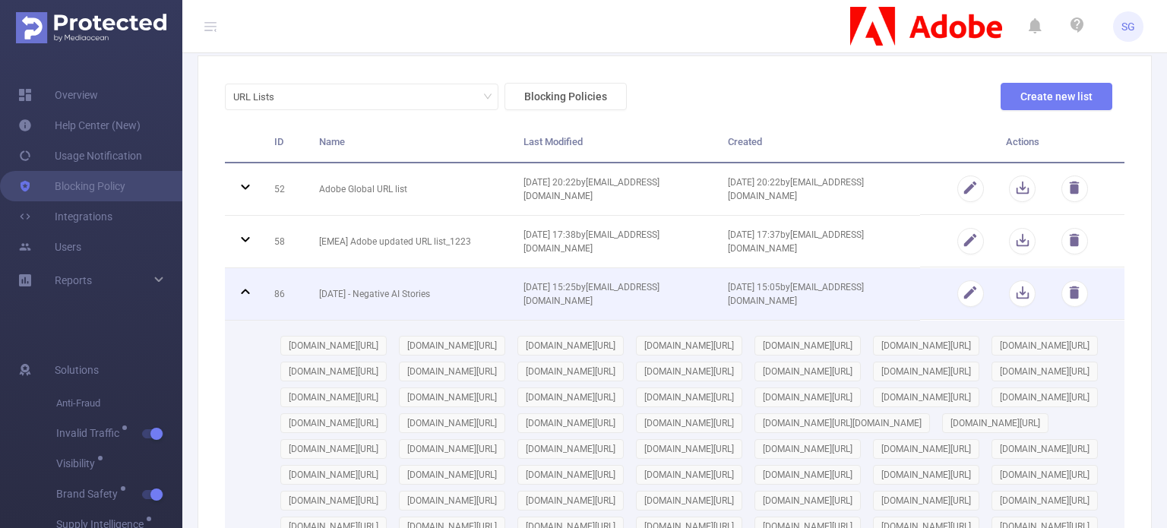
click at [245, 290] on icon at bounding box center [245, 292] width 18 height 18
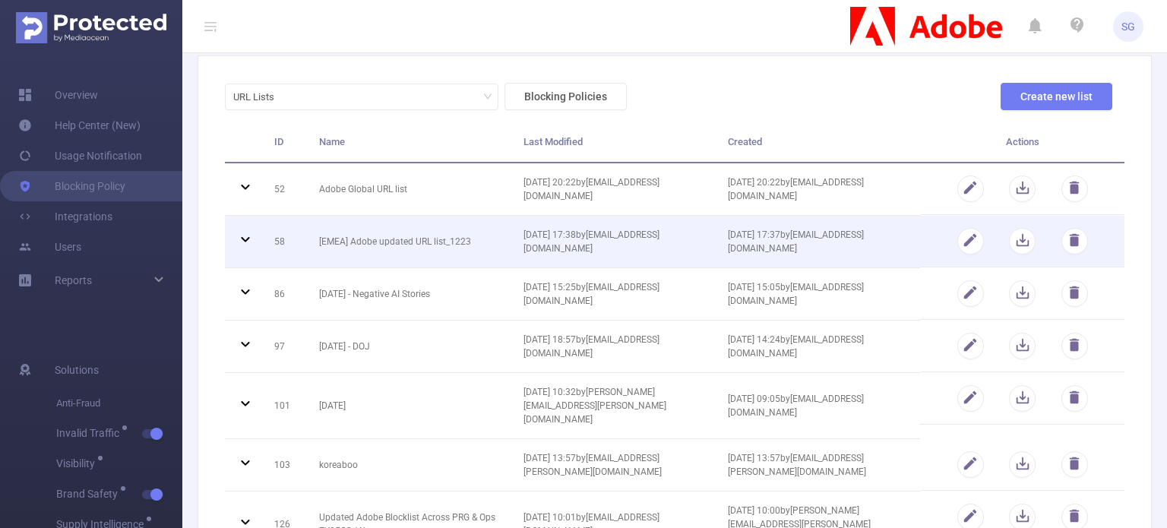
click at [248, 231] on icon at bounding box center [245, 239] width 18 height 18
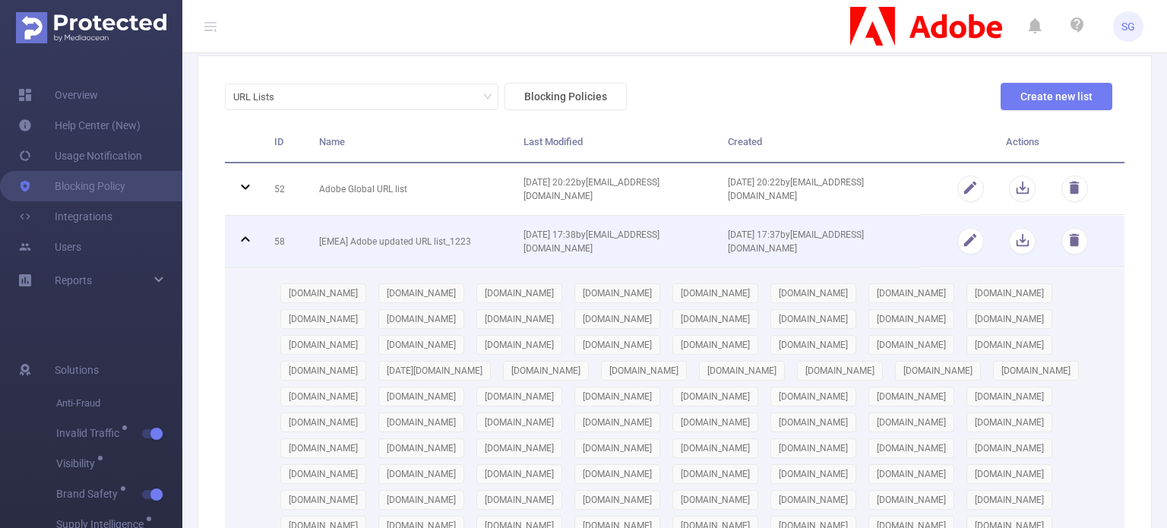
click at [242, 236] on icon at bounding box center [245, 239] width 18 height 18
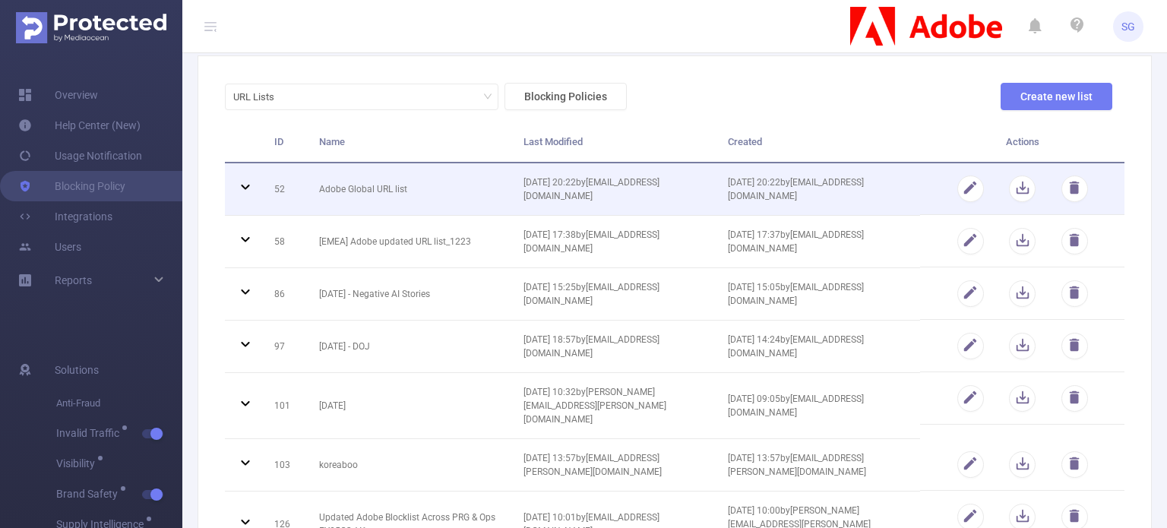
click at [252, 180] on icon at bounding box center [245, 187] width 18 height 18
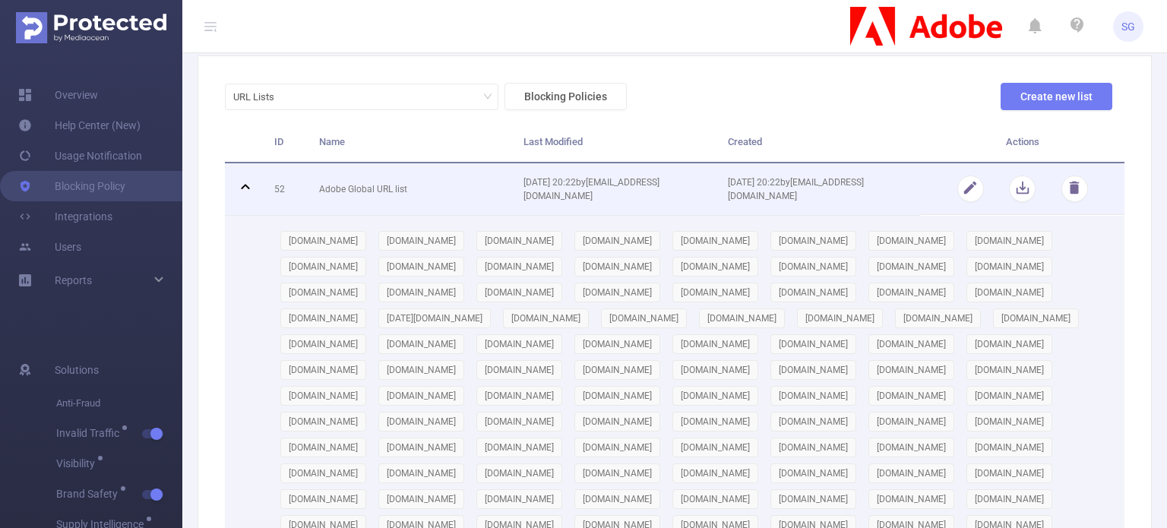
click at [246, 188] on icon at bounding box center [245, 187] width 18 height 18
